Goal: Task Accomplishment & Management: Manage account settings

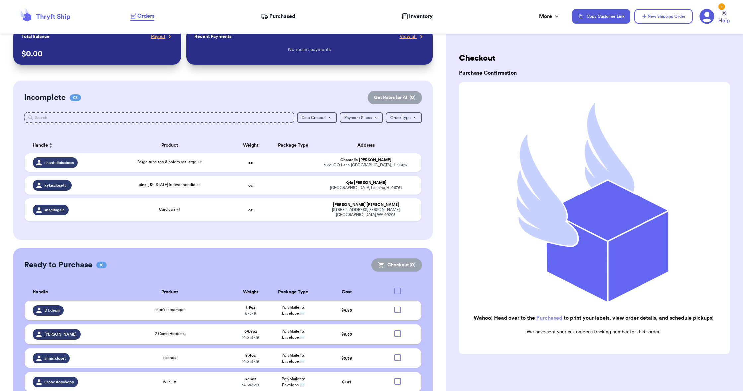
scroll to position [12, 0]
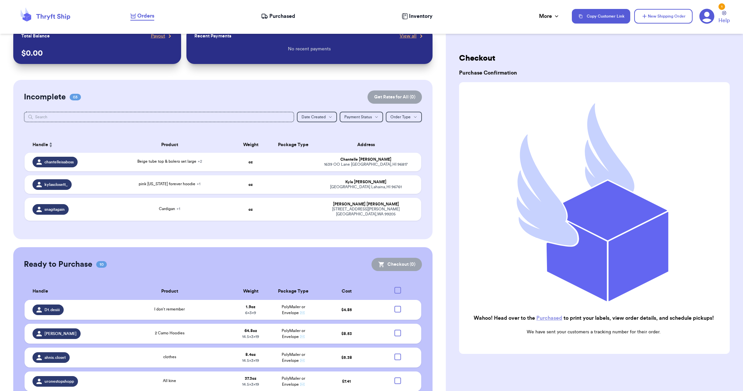
click at [263, 16] on icon at bounding box center [264, 16] width 7 height 7
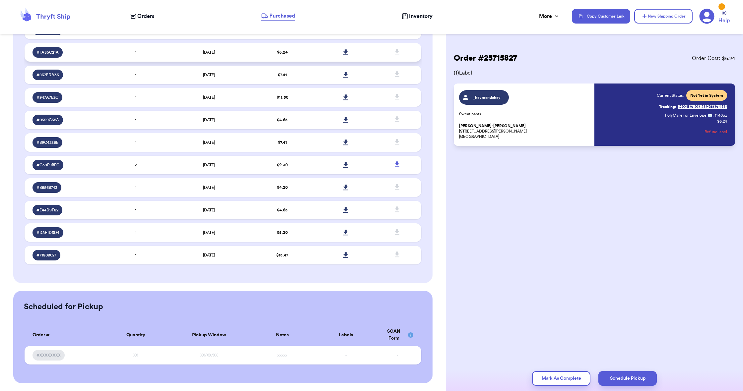
scroll to position [111, 0]
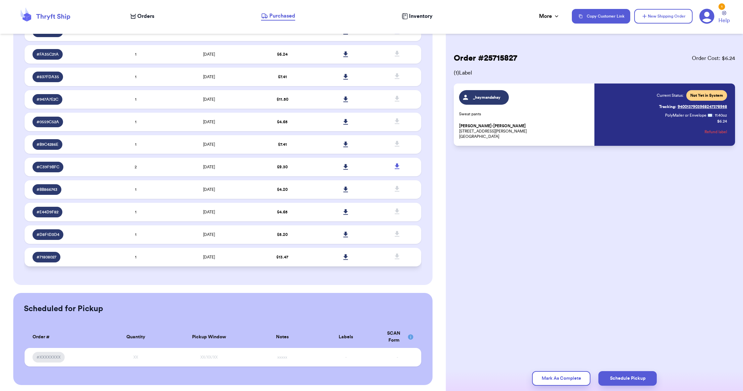
click at [308, 264] on td "$ 13.47" at bounding box center [282, 257] width 63 height 19
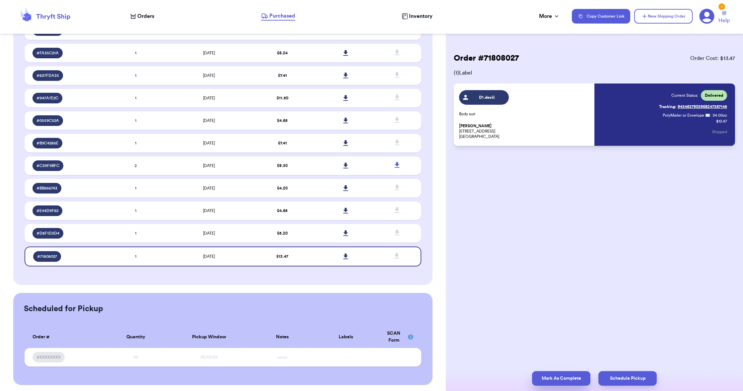
click at [403, 285] on button "Mark As Complete" at bounding box center [561, 378] width 58 height 15
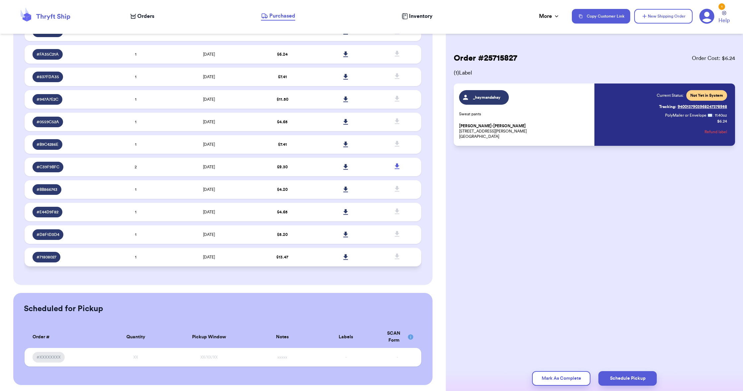
scroll to position [90, 0]
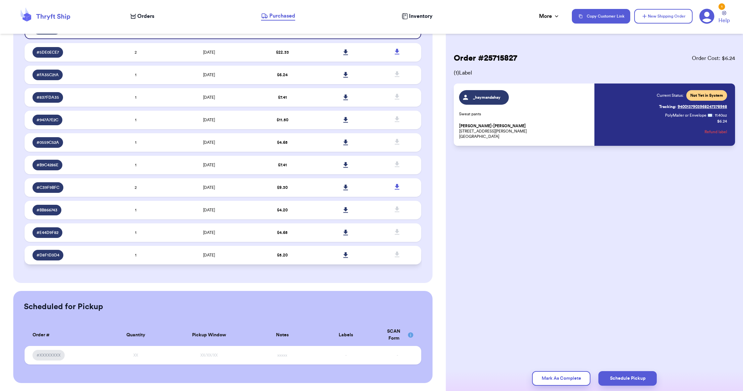
click at [301, 263] on td "$ 5.20" at bounding box center [282, 255] width 63 height 19
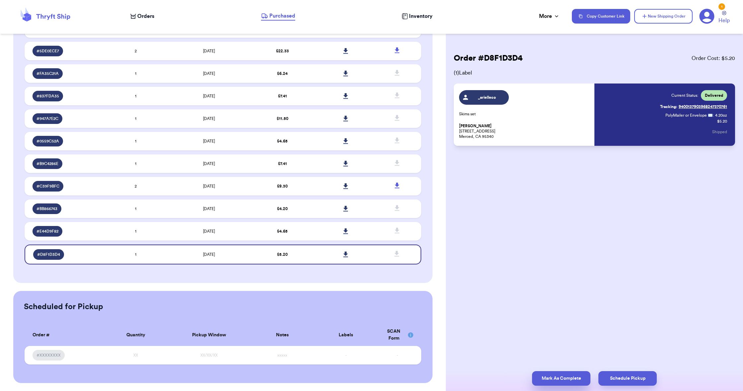
click at [403, 285] on button "Mark As Complete" at bounding box center [561, 378] width 58 height 15
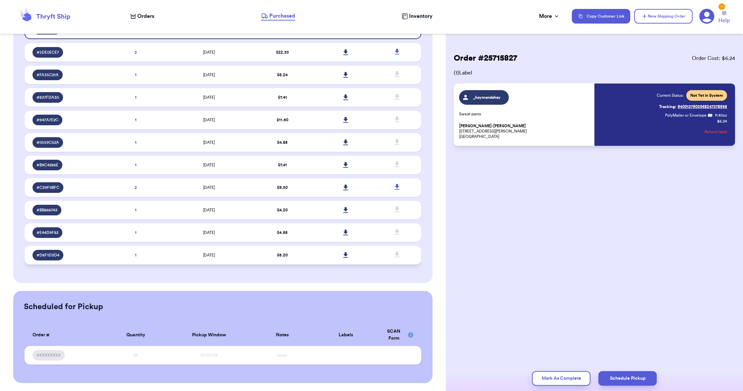
scroll to position [68, 0]
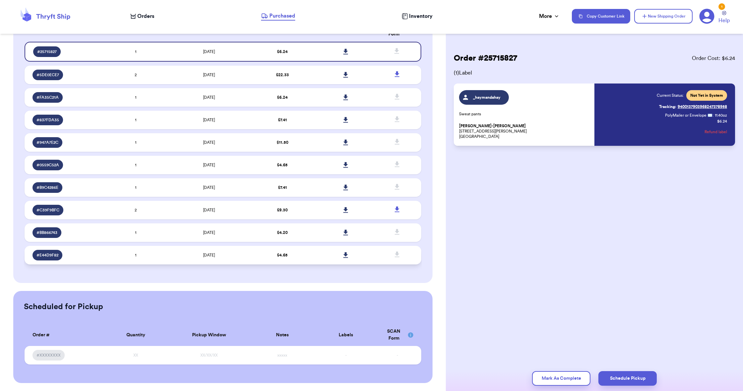
click at [306, 263] on td "$ 4.65" at bounding box center [282, 255] width 63 height 19
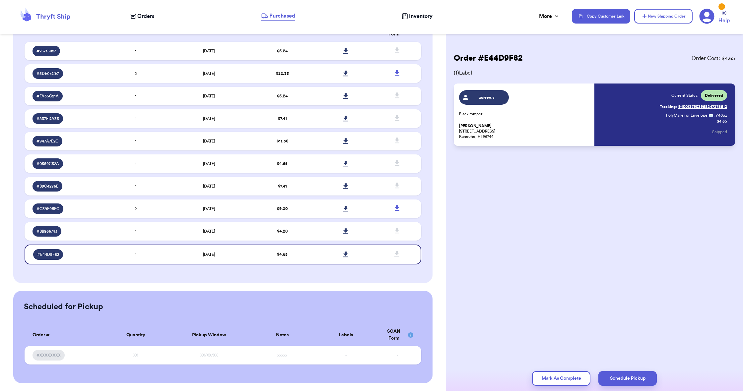
scroll to position [0, 0]
click at [403, 285] on button "Mark As Complete" at bounding box center [561, 378] width 58 height 15
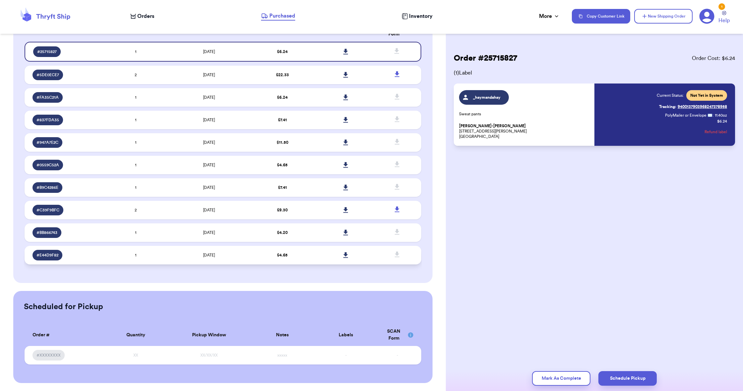
scroll to position [0, 0]
click at [305, 259] on td "$ 4.65" at bounding box center [282, 255] width 63 height 19
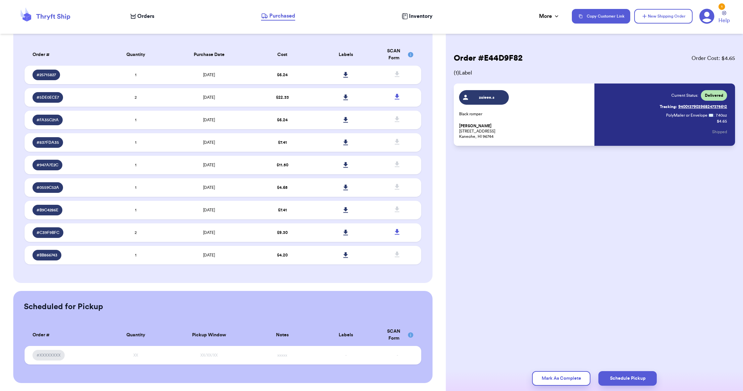
scroll to position [0, 1]
click at [403, 285] on button "Mark As Complete" at bounding box center [561, 378] width 58 height 15
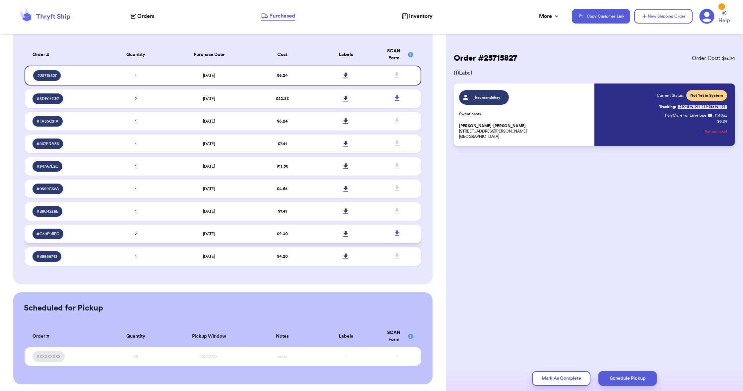
click at [316, 234] on td at bounding box center [345, 234] width 63 height 19
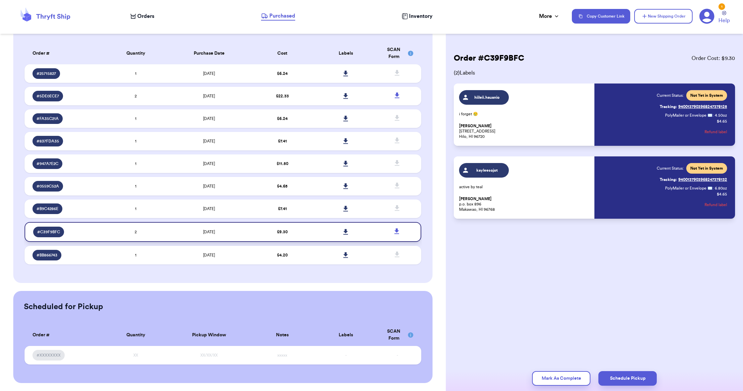
scroll to position [1, 1]
click at [314, 208] on td at bounding box center [345, 210] width 63 height 19
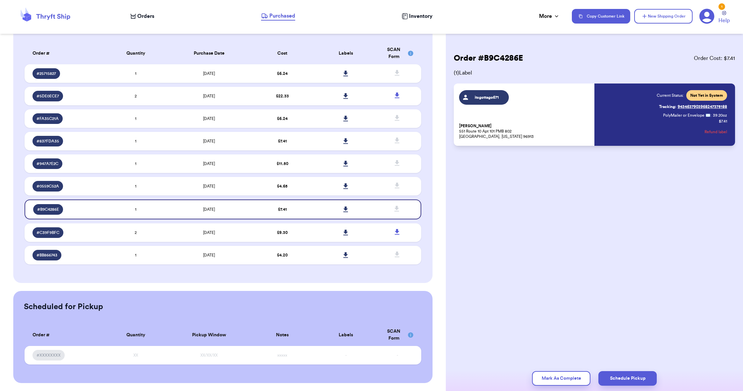
scroll to position [1, 1]
click at [308, 190] on td "$ 4.65" at bounding box center [282, 186] width 63 height 19
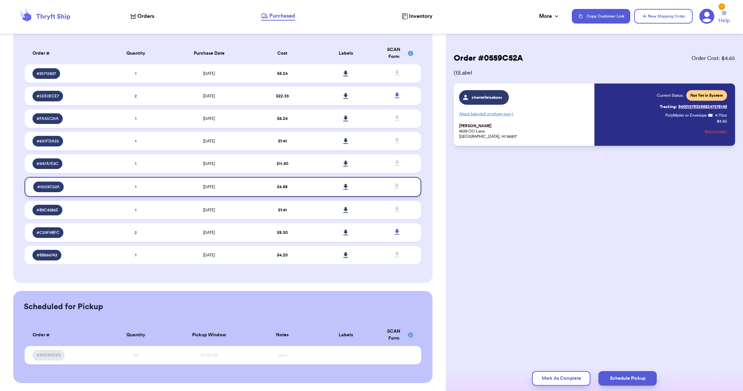
scroll to position [0, 0]
click at [304, 167] on td "$ 11.50" at bounding box center [282, 164] width 63 height 19
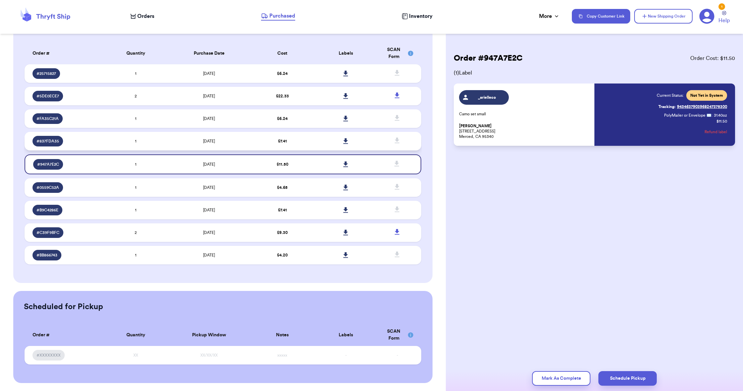
click at [306, 147] on td "$ 7.41" at bounding box center [282, 141] width 63 height 19
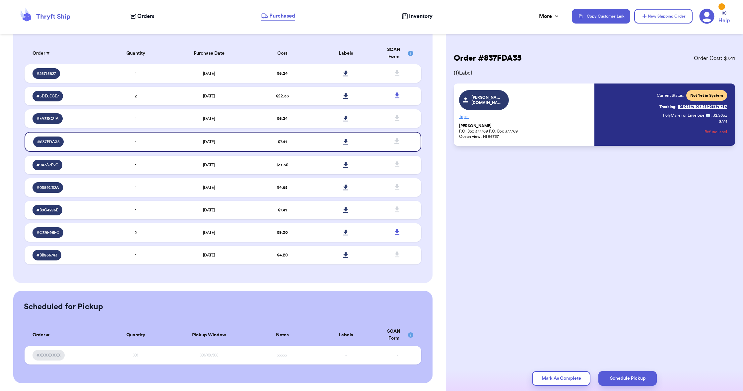
click at [310, 112] on table "Order # Quantity Purchase Date Cost Labels SCAN Form # 25715827 1 [DATE] $ 6.24…" at bounding box center [223, 155] width 398 height 234
click at [305, 119] on td "$ 6.24" at bounding box center [282, 118] width 63 height 19
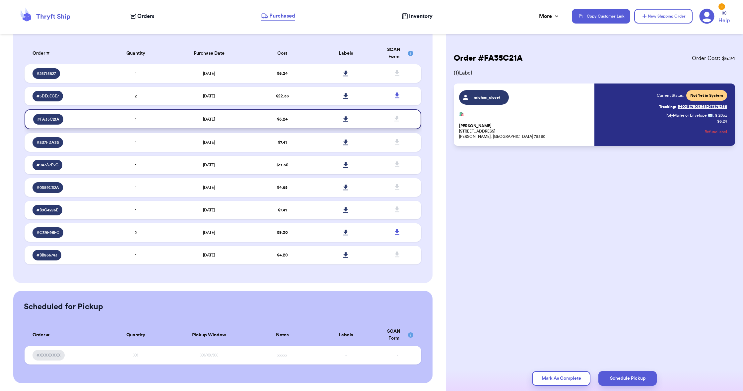
scroll to position [45, 0]
click at [307, 104] on td "$ 22.33" at bounding box center [282, 96] width 63 height 19
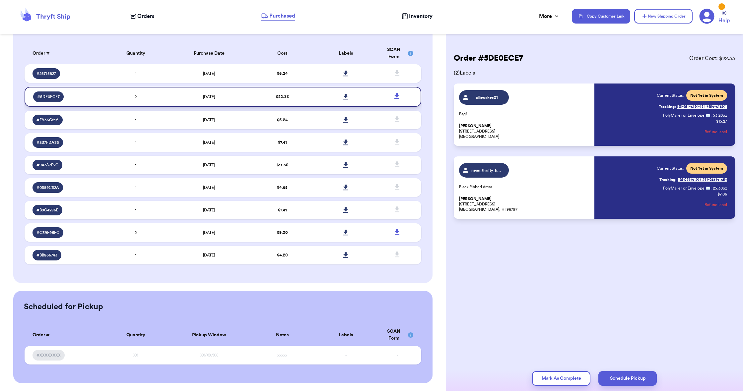
scroll to position [45, 0]
click at [311, 80] on td "$ 6.24" at bounding box center [282, 73] width 63 height 19
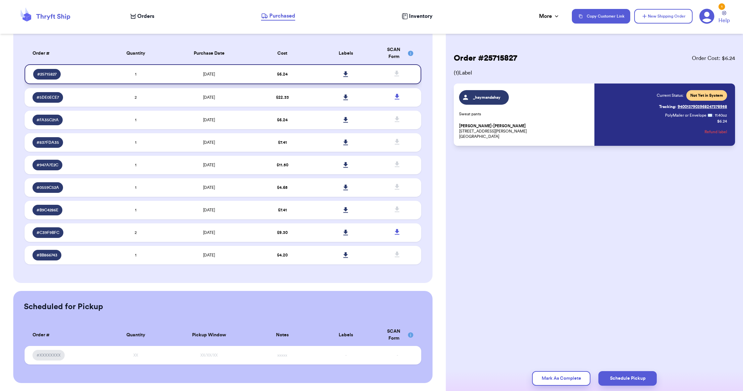
click at [348, 77] on icon at bounding box center [345, 74] width 5 height 6
click at [141, 15] on span "Orders" at bounding box center [145, 16] width 17 height 8
